Goal: Task Accomplishment & Management: Manage account settings

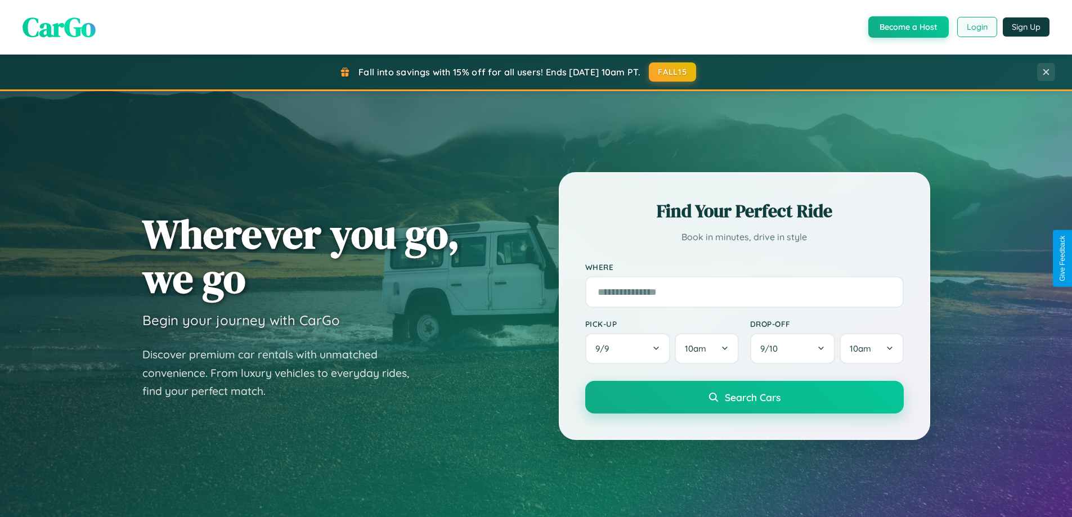
click at [976, 27] on button "Login" at bounding box center [977, 27] width 40 height 20
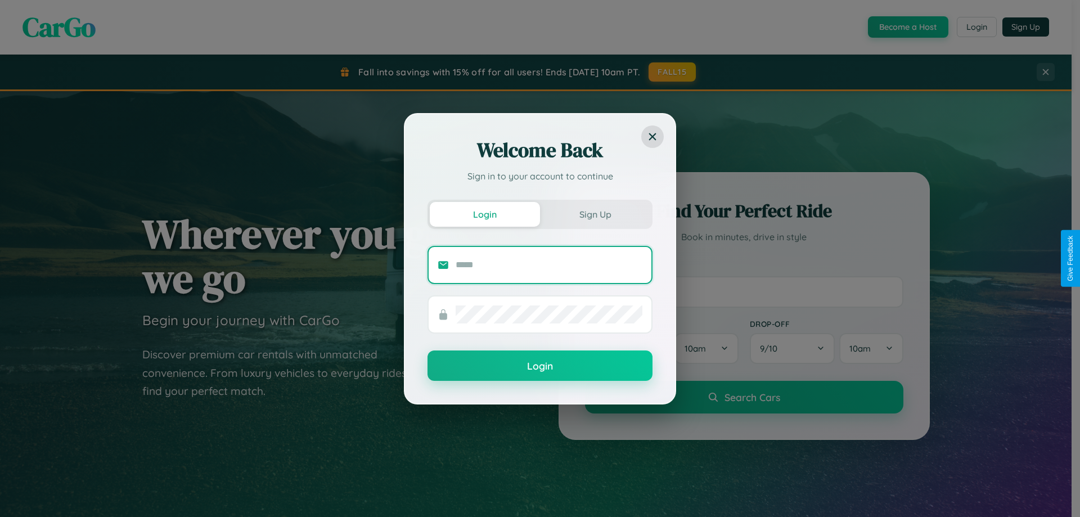
click at [549, 264] on input "text" at bounding box center [549, 265] width 187 height 18
type input "**********"
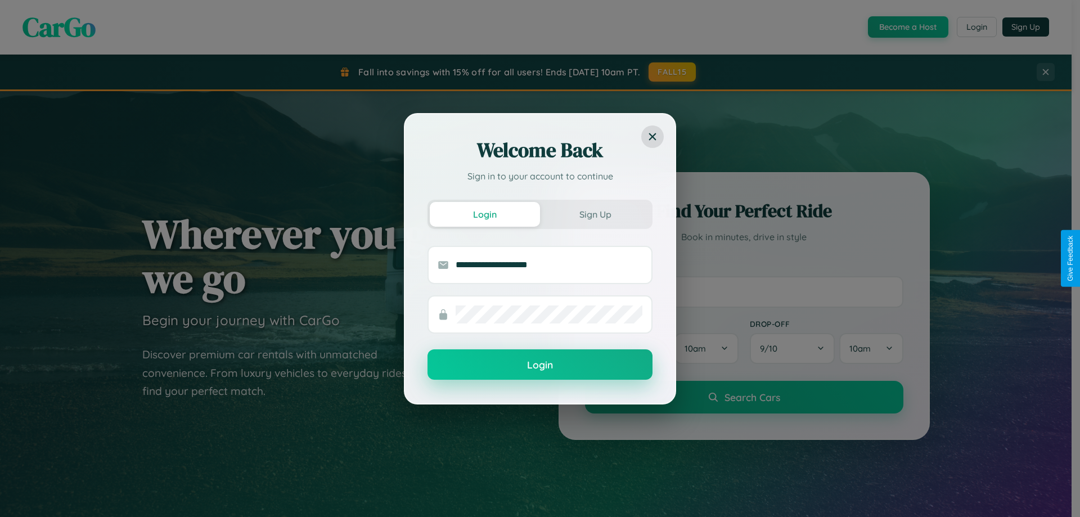
click at [540, 365] on button "Login" at bounding box center [540, 364] width 225 height 30
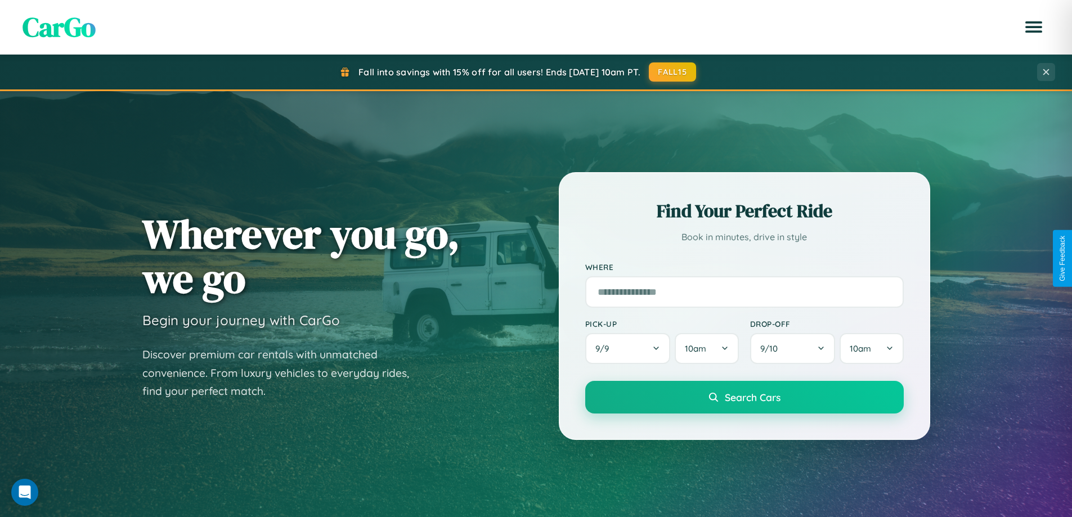
scroll to position [774, 0]
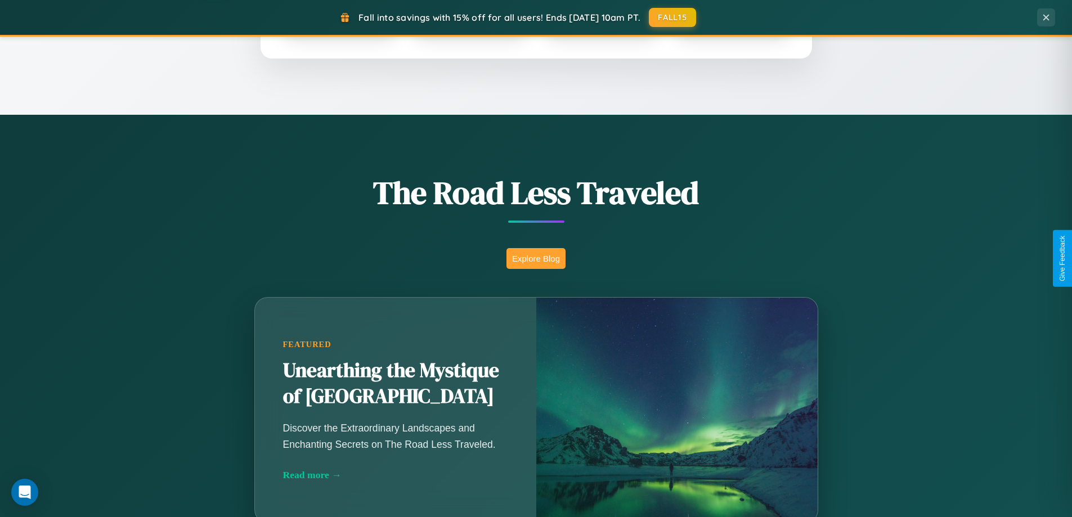
click at [536, 258] on button "Explore Blog" at bounding box center [535, 258] width 59 height 21
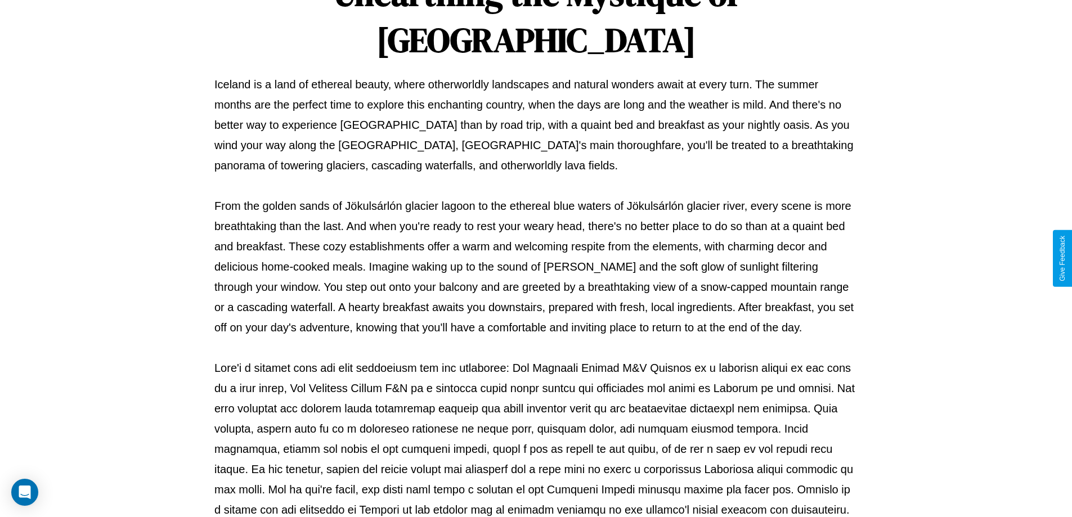
scroll to position [364, 0]
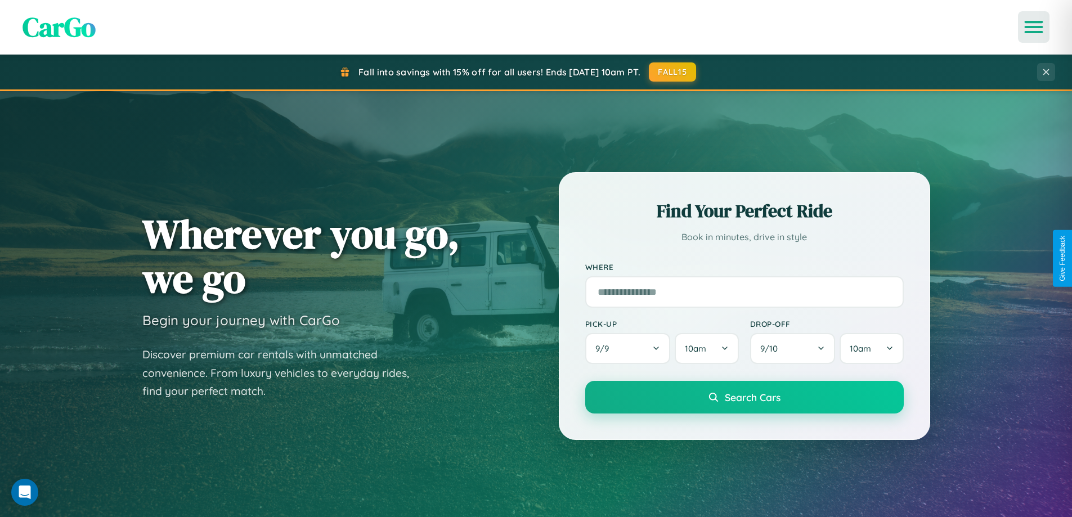
click at [1034, 27] on icon "Open menu" at bounding box center [1034, 27] width 16 height 10
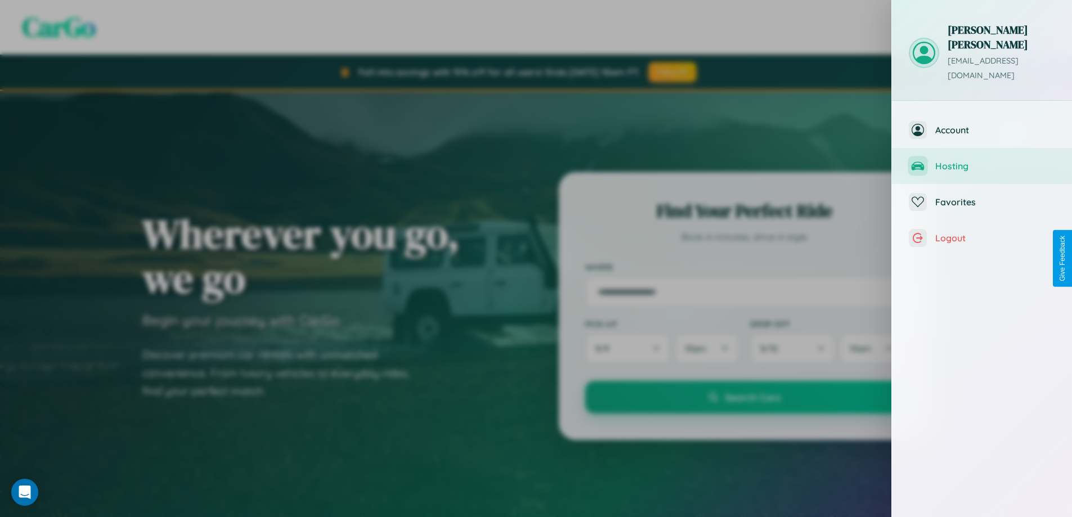
click at [982, 160] on span "Hosting" at bounding box center [995, 165] width 120 height 11
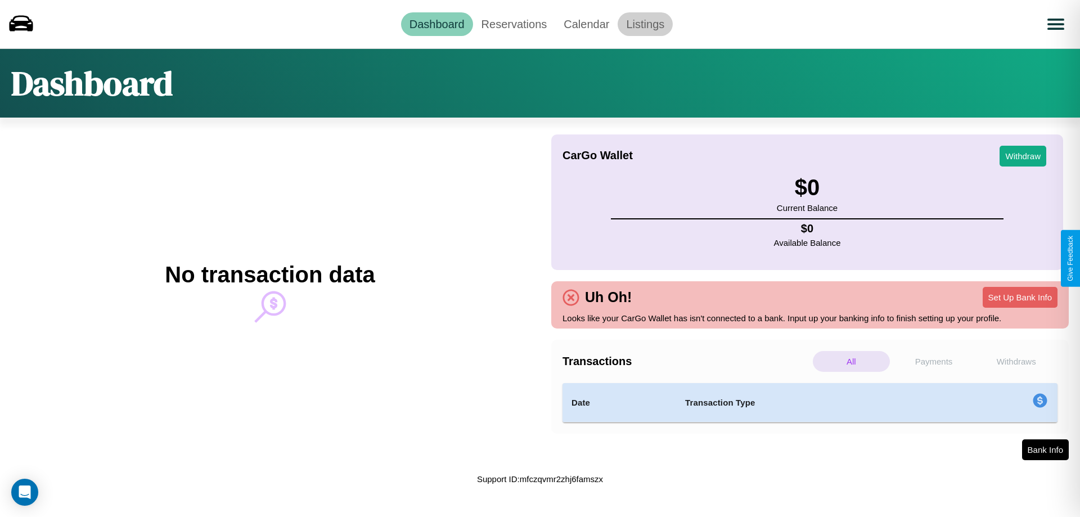
click at [645, 24] on link "Listings" at bounding box center [645, 24] width 55 height 24
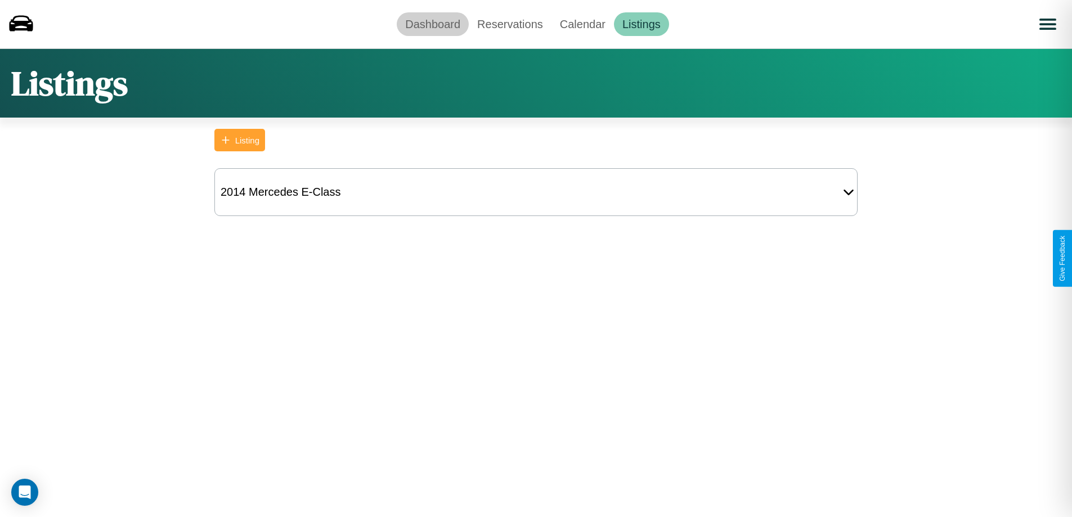
click at [433, 24] on link "Dashboard" at bounding box center [433, 24] width 72 height 24
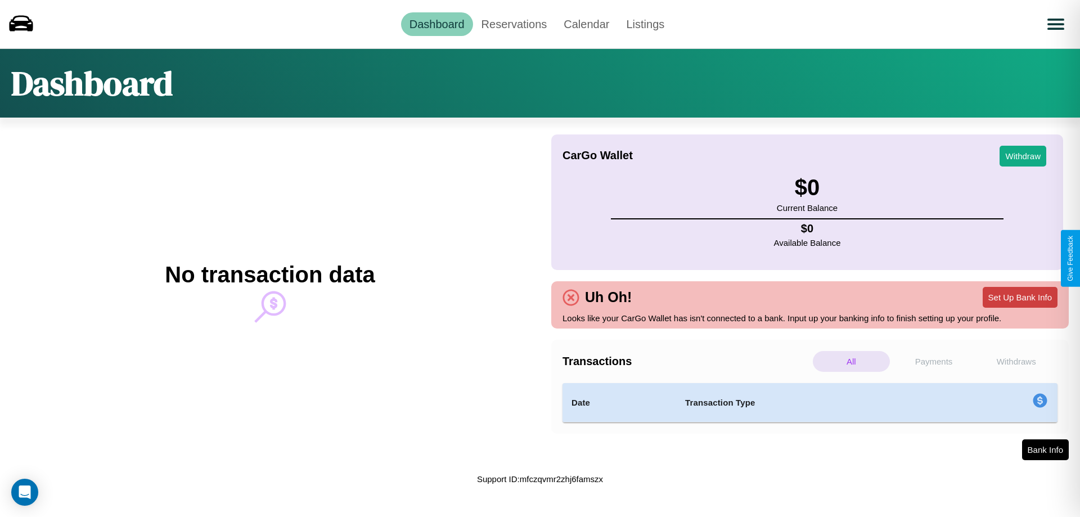
click at [1020, 297] on button "Set Up Bank Info" at bounding box center [1020, 297] width 75 height 21
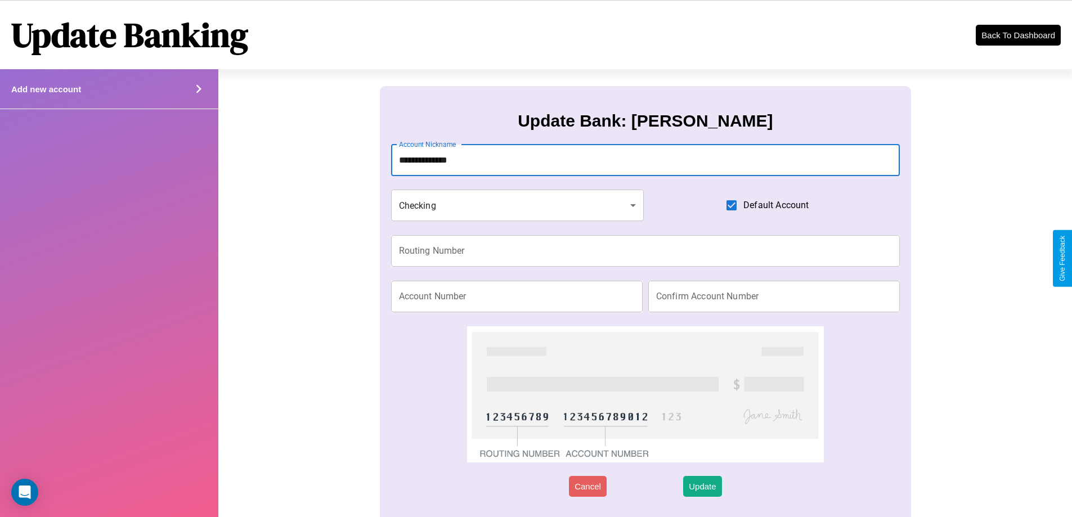
type input "**********"
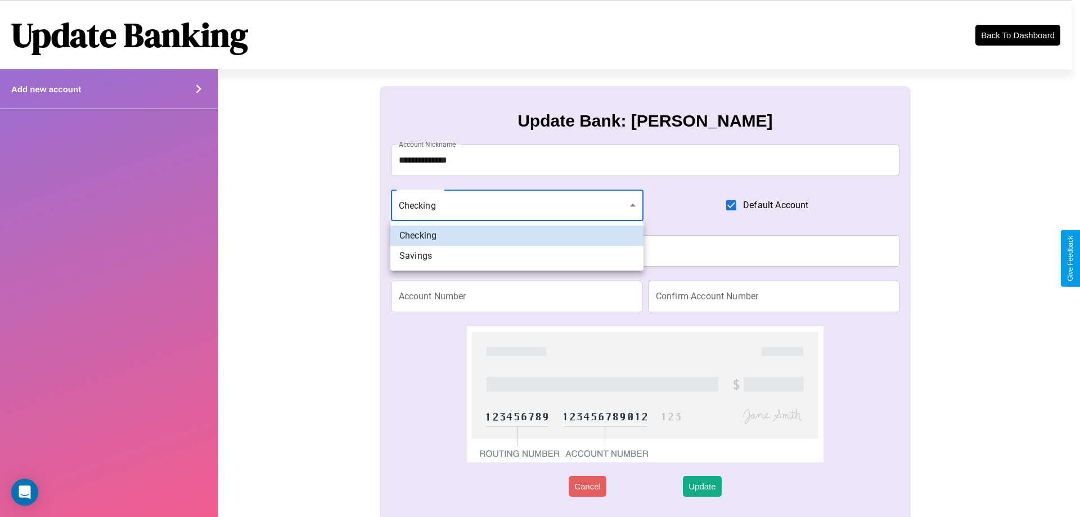
click at [517, 205] on div at bounding box center [540, 258] width 1080 height 517
